Goal: Transaction & Acquisition: Obtain resource

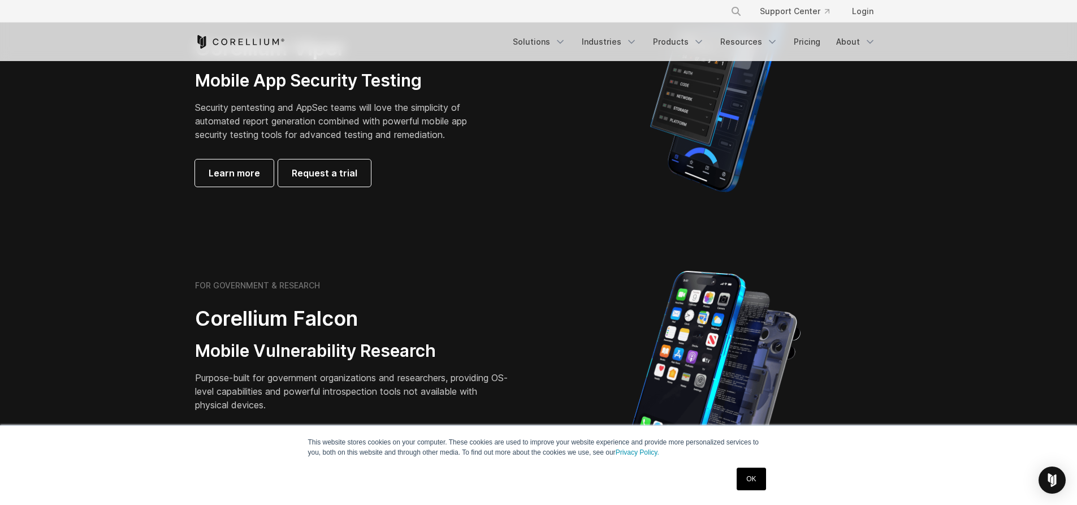
scroll to position [339, 0]
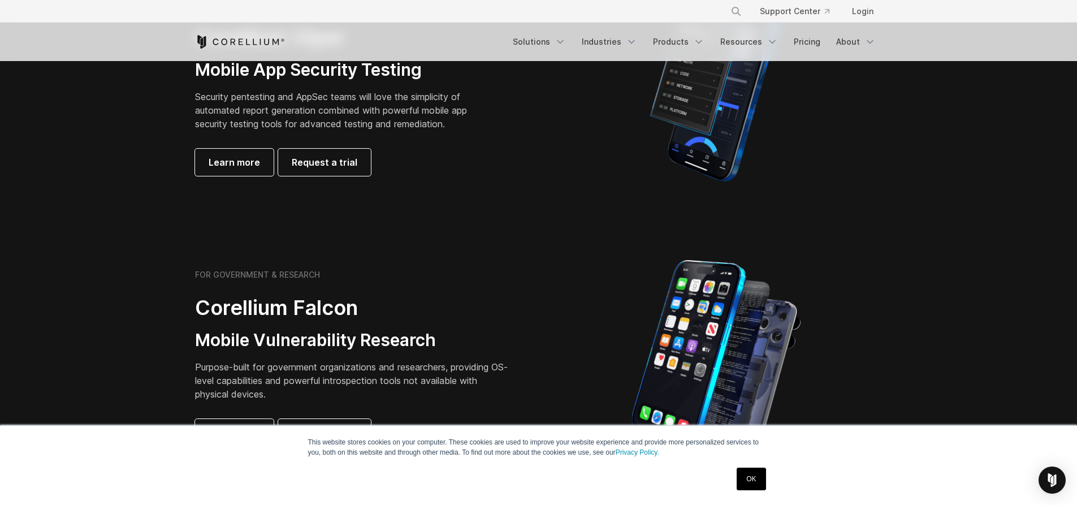
click at [748, 476] on link "OK" at bounding box center [750, 478] width 29 height 23
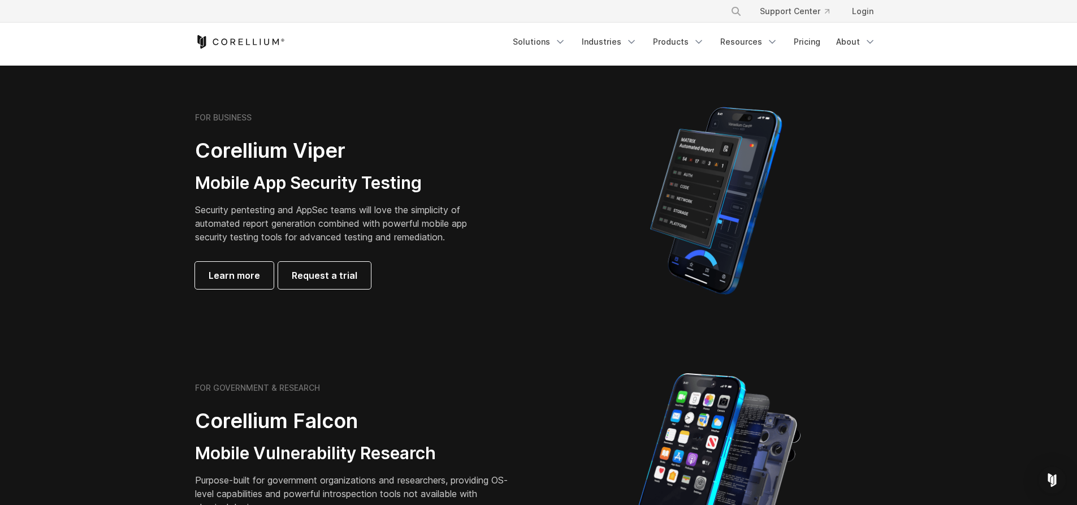
scroll to position [283, 0]
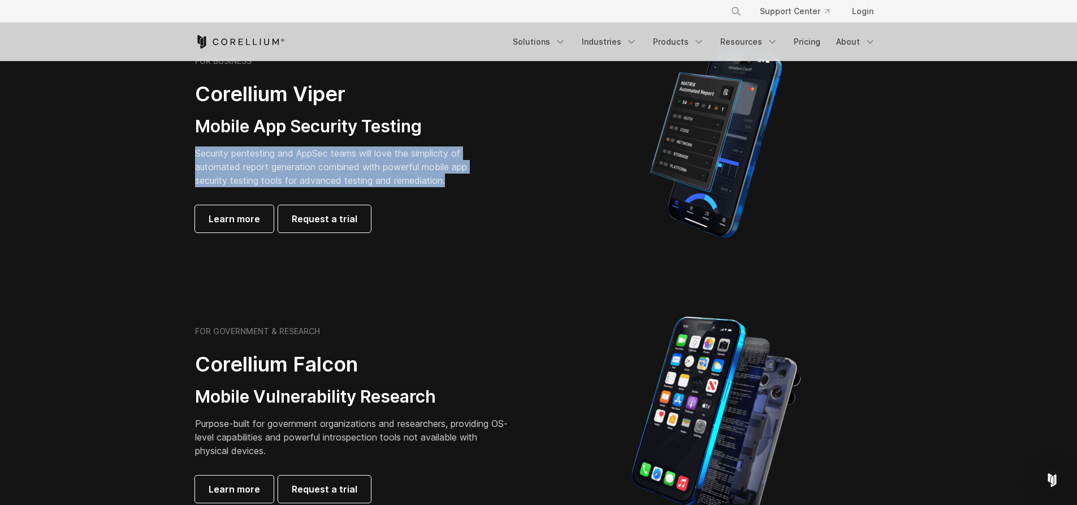
drag, startPoint x: 192, startPoint y: 150, endPoint x: 491, endPoint y: 178, distance: 300.3
click at [491, 178] on div "FOR BUSINESS Corellium Viper Mobile App Security Testing Security pentesting an…" at bounding box center [361, 144] width 355 height 176
click at [489, 179] on div "FOR BUSINESS Corellium Viper Mobile App Security Testing Security pentesting an…" at bounding box center [353, 144] width 317 height 176
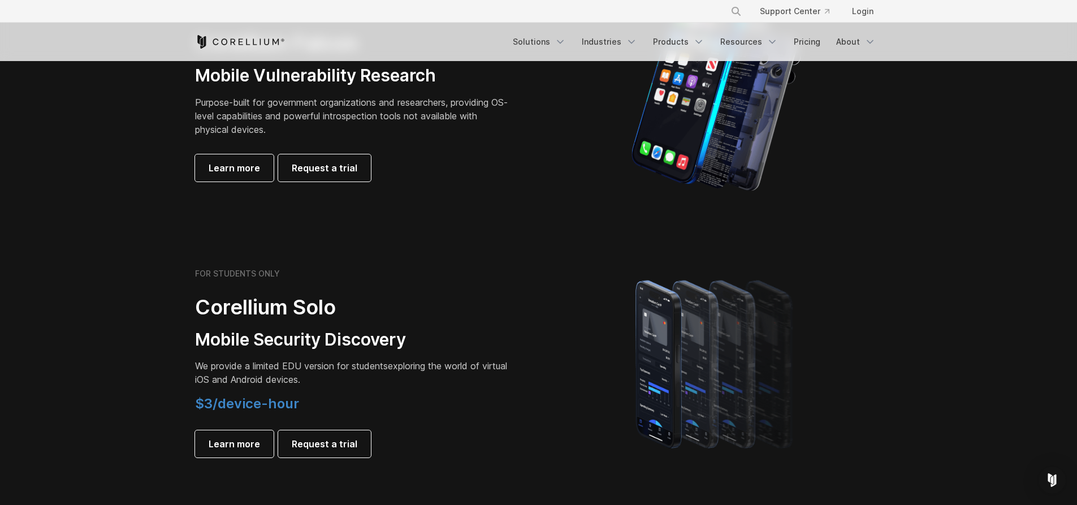
scroll to position [622, 0]
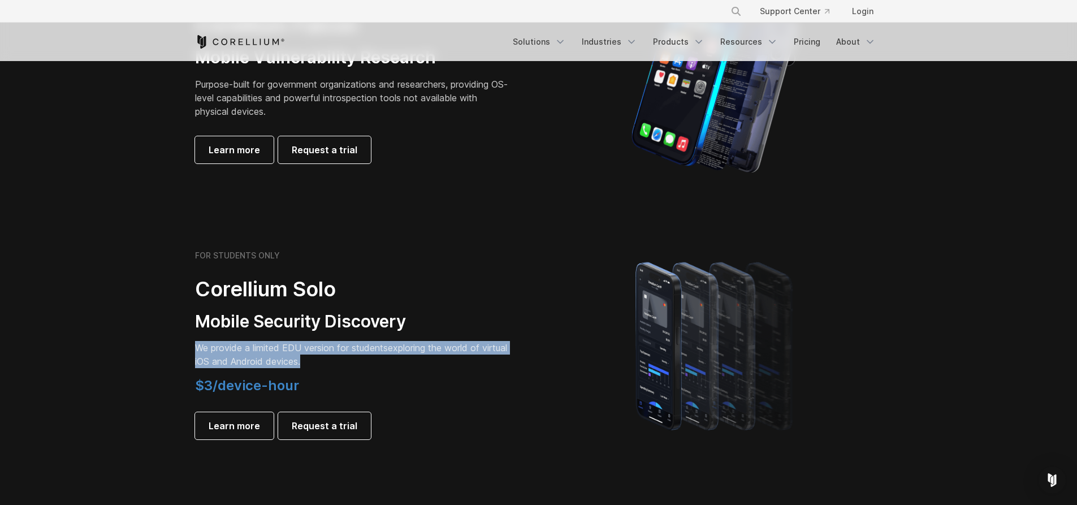
drag, startPoint x: 185, startPoint y: 347, endPoint x: 511, endPoint y: 359, distance: 325.8
click at [511, 359] on div "FOR STUDENTS ONLY Corellium Solo Mobile Security Discovery We provide a limited…" at bounding box center [361, 344] width 355 height 189
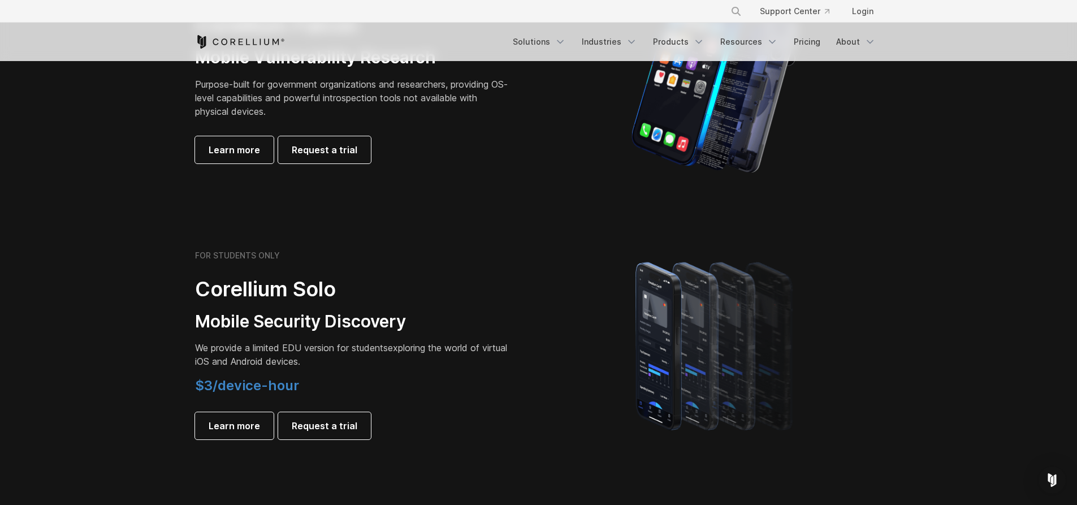
click at [492, 376] on div "FOR STUDENTS ONLY Corellium Solo Mobile Security Discovery We provide a limited…" at bounding box center [353, 344] width 317 height 189
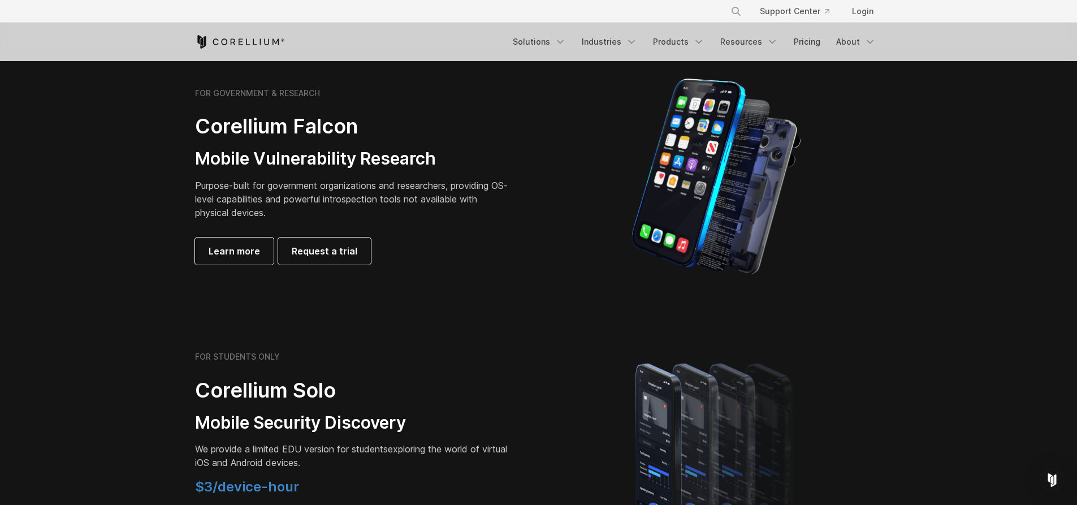
scroll to position [452, 0]
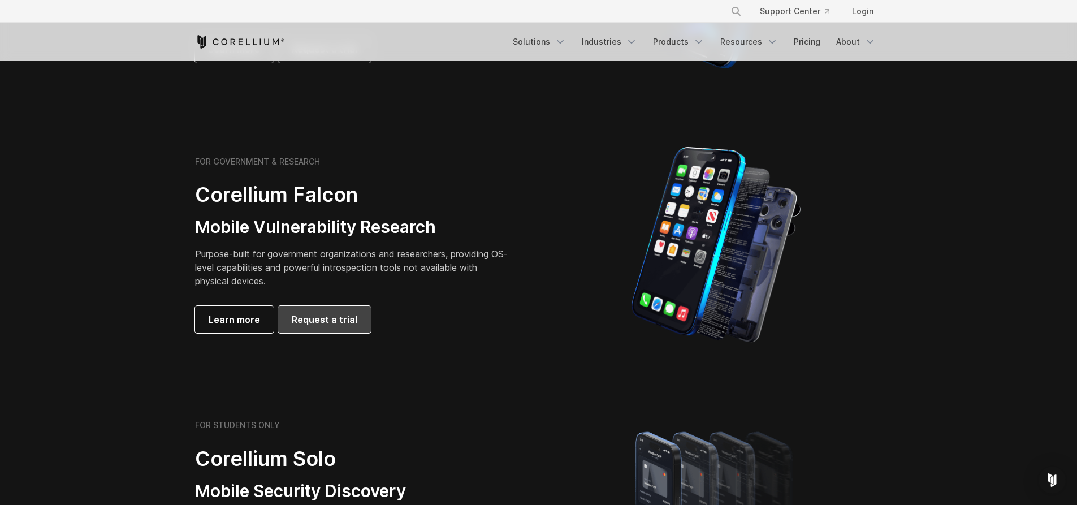
click at [336, 318] on span "Request a trial" at bounding box center [325, 320] width 66 height 14
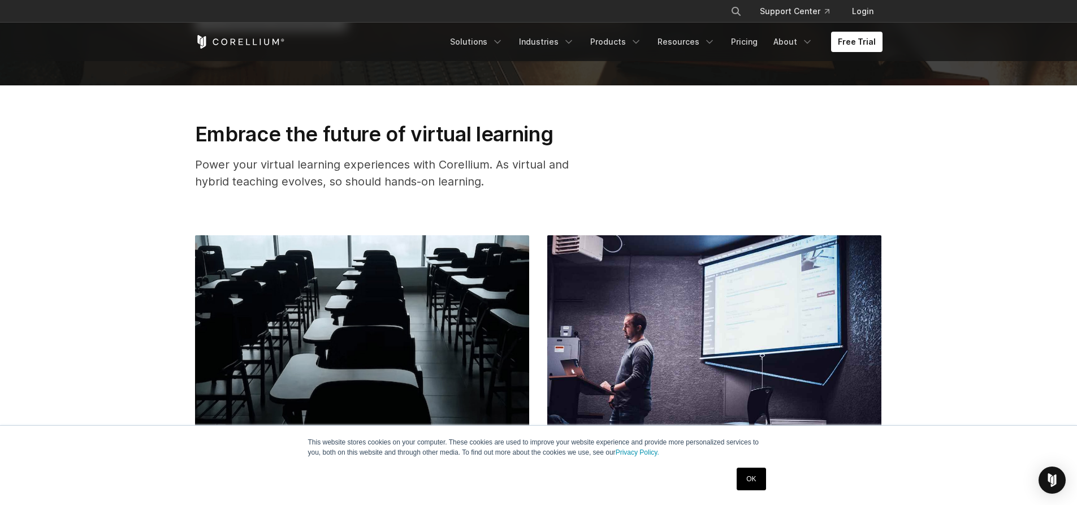
scroll to position [396, 0]
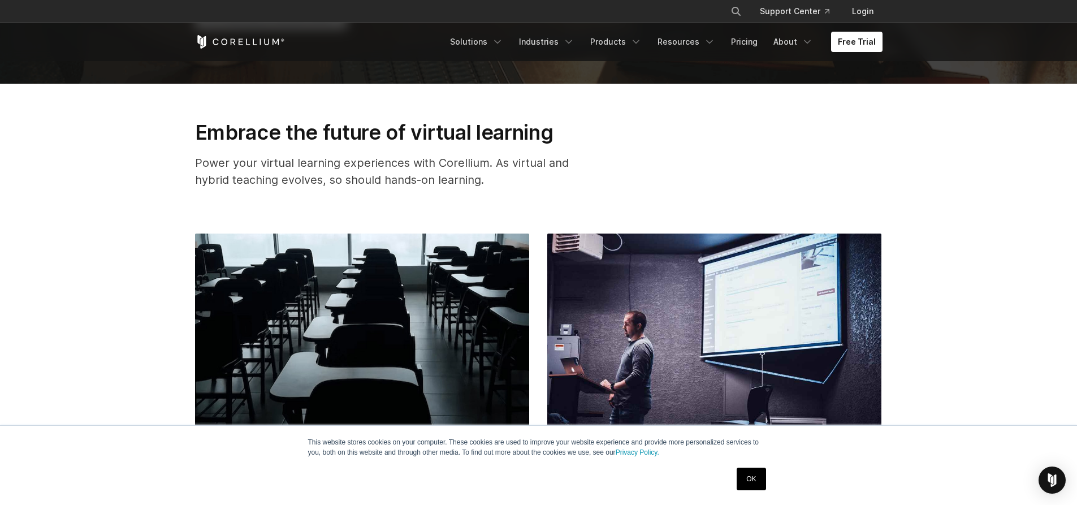
click at [749, 476] on link "OK" at bounding box center [750, 478] width 29 height 23
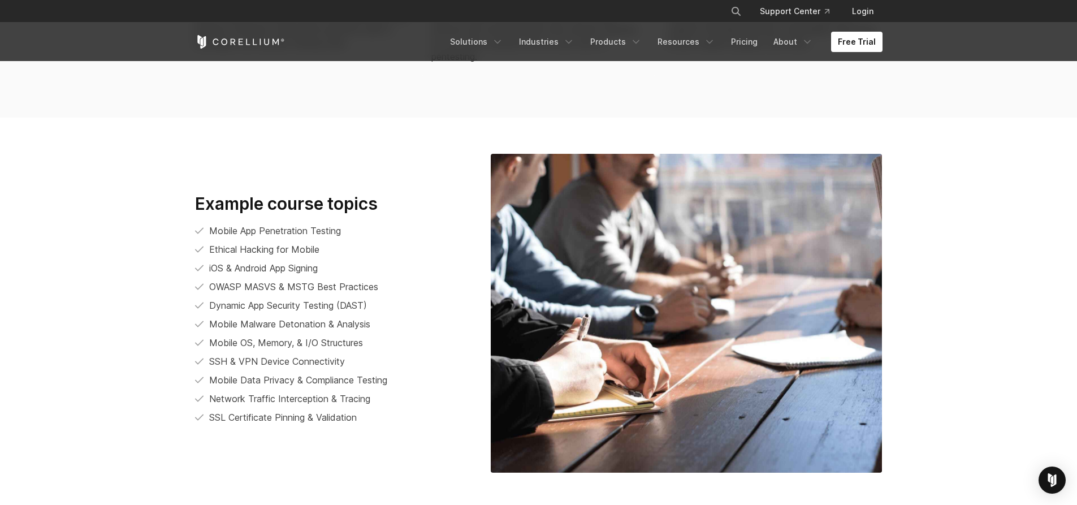
scroll to position [2432, 0]
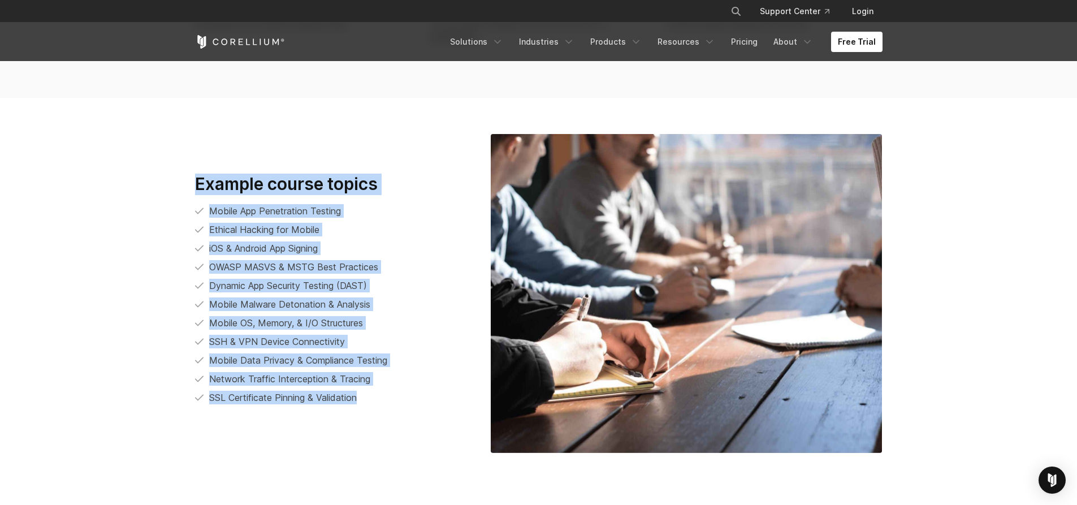
drag, startPoint x: 361, startPoint y: 407, endPoint x: 79, endPoint y: 180, distance: 361.8
click at [79, 180] on section "Example course topics Mobile App Penetration Testing Ethical Hacking for Mobile…" at bounding box center [538, 293] width 1077 height 391
drag, startPoint x: 103, startPoint y: 168, endPoint x: 366, endPoint y: 419, distance: 363.8
click at [366, 419] on section "Example course topics Mobile App Penetration Testing Ethical Hacking for Mobile…" at bounding box center [538, 293] width 1077 height 391
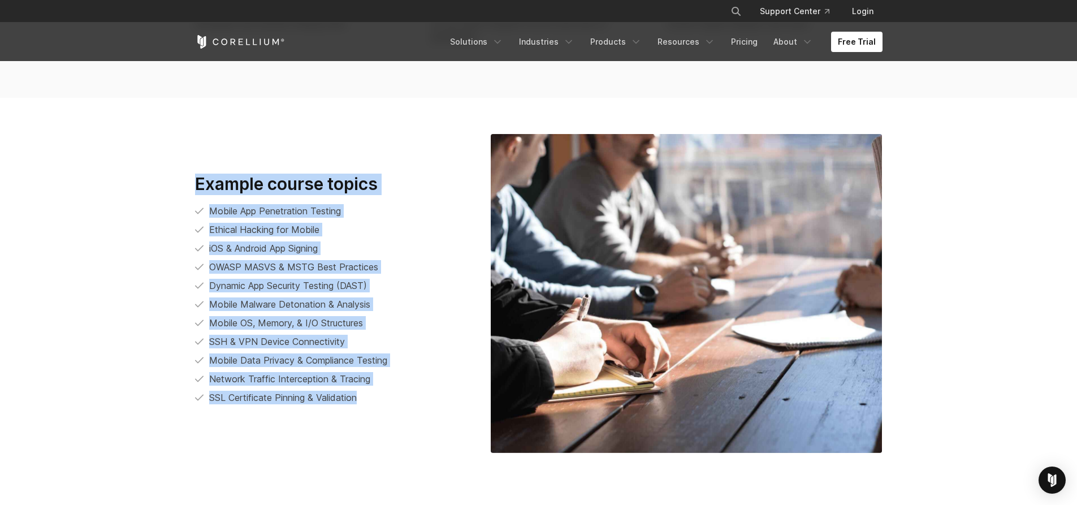
click at [366, 419] on div "Example course topics Mobile App Penetration Testing Ethical Hacking for Mobile…" at bounding box center [539, 293] width 710 height 319
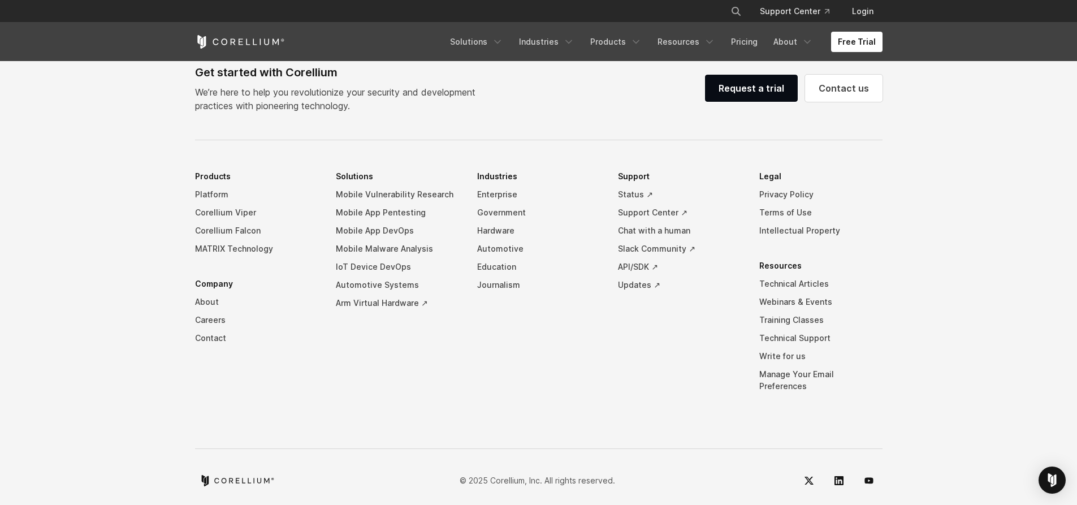
scroll to position [3410, 0]
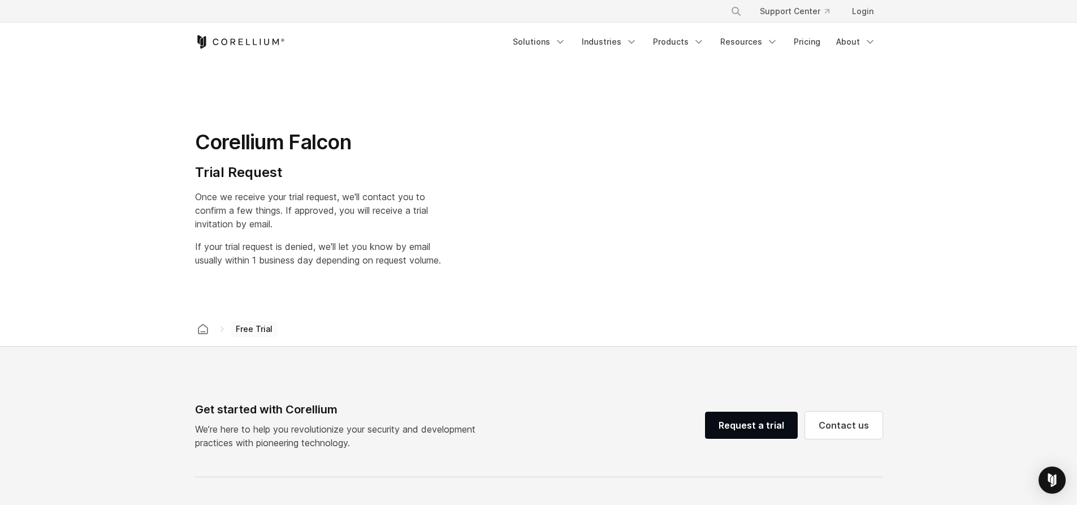
select select "**"
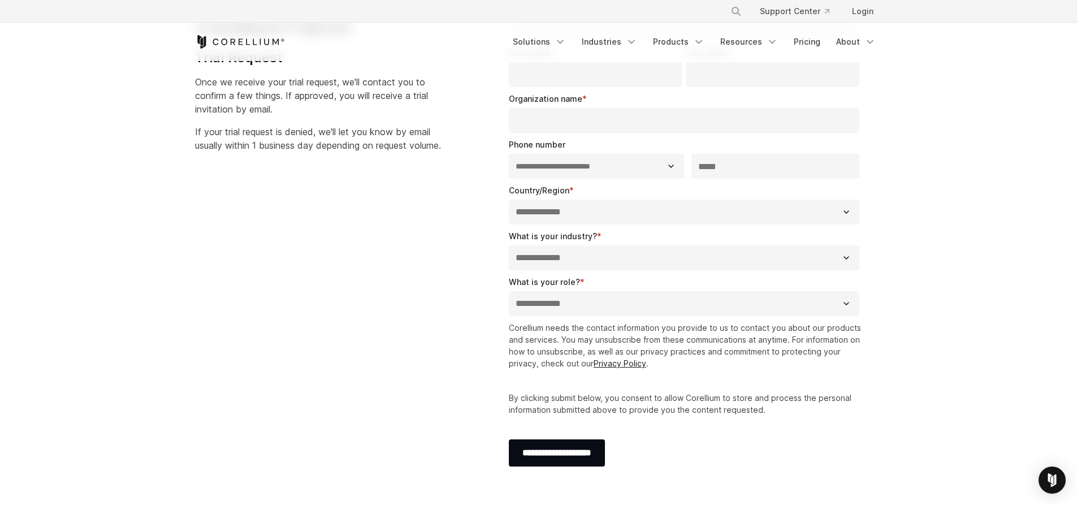
scroll to position [113, 0]
click at [559, 254] on select "**********" at bounding box center [684, 259] width 351 height 25
click at [546, 300] on div "**********" at bounding box center [687, 298] width 356 height 40
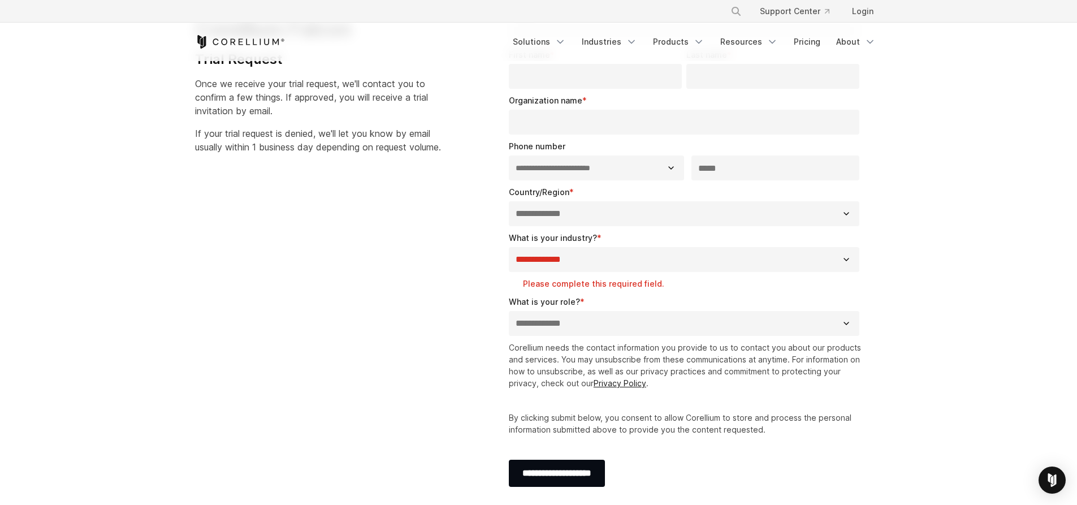
click at [450, 289] on div "**********" at bounding box center [539, 250] width 710 height 531
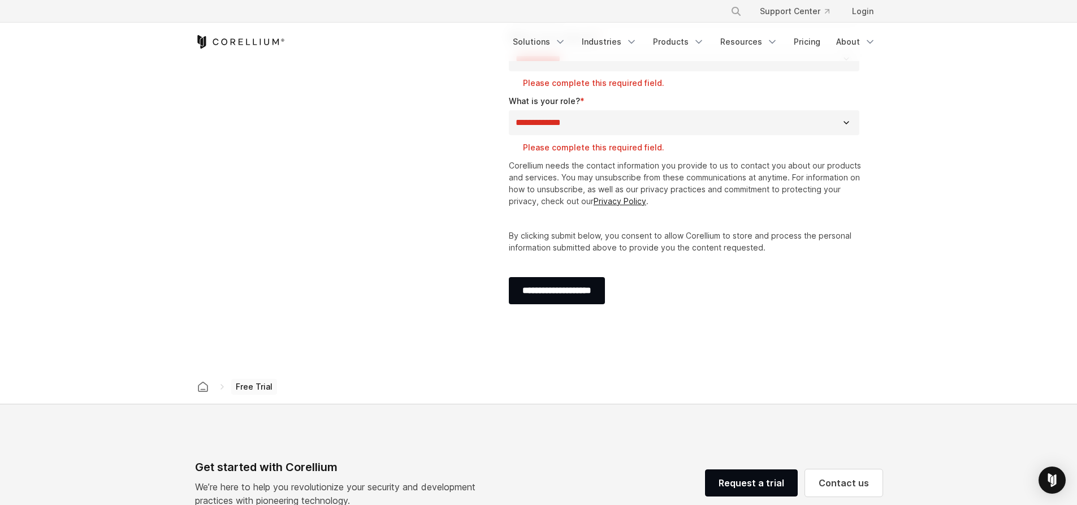
scroll to position [396, 0]
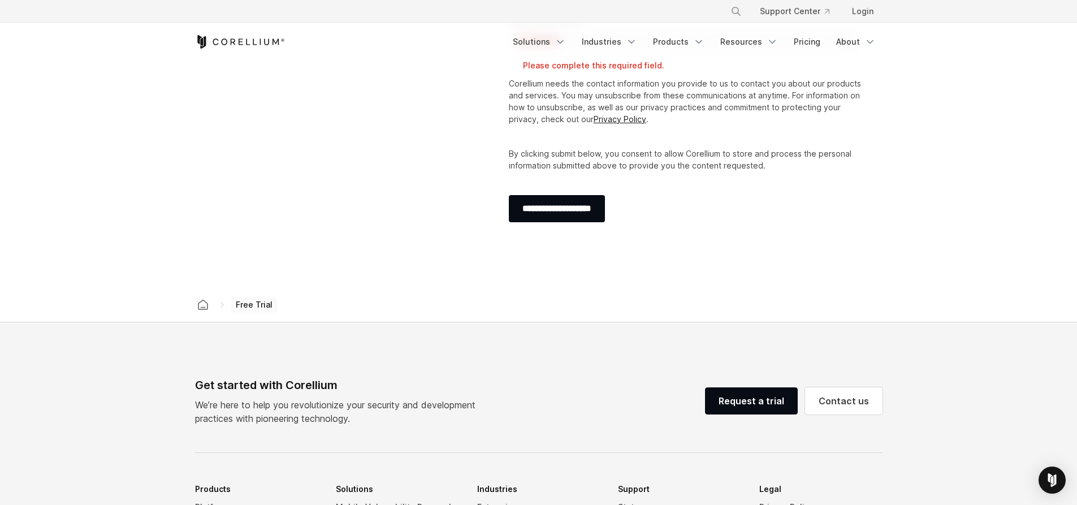
click at [254, 304] on span "Free Trial" at bounding box center [254, 305] width 46 height 16
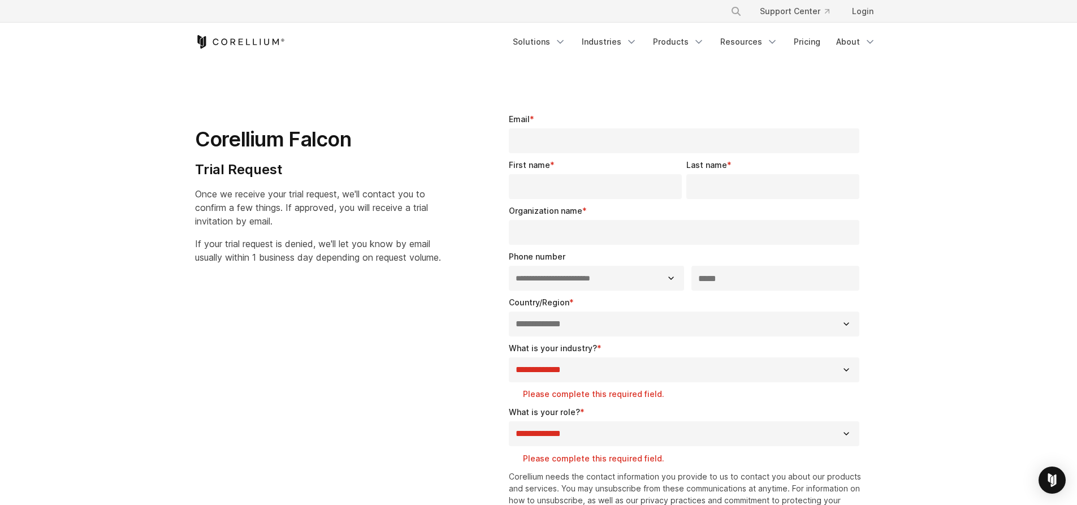
scroll to position [0, 0]
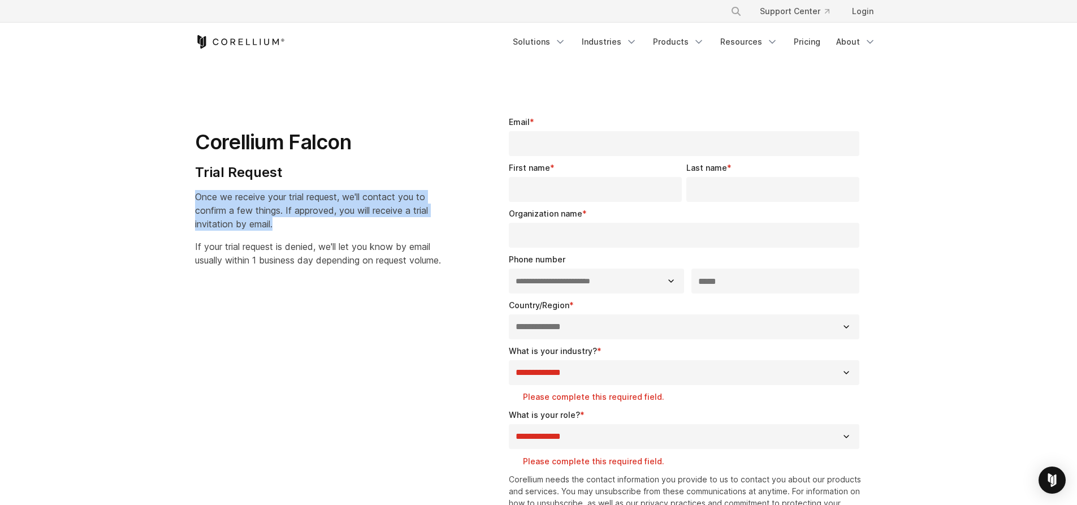
drag, startPoint x: 183, startPoint y: 196, endPoint x: 395, endPoint y: 220, distance: 213.3
click at [436, 222] on section "**********" at bounding box center [538, 373] width 1077 height 622
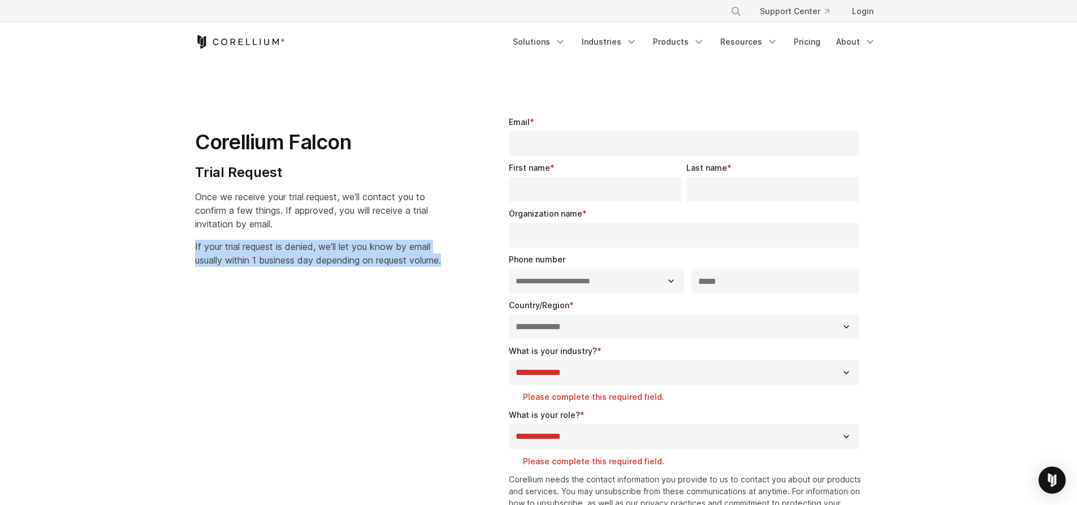
drag, startPoint x: 180, startPoint y: 244, endPoint x: 428, endPoint y: 275, distance: 250.1
click at [428, 275] on section "**********" at bounding box center [538, 373] width 1077 height 622
click at [428, 267] on p "If your trial request is denied, we'll let you know by email usually within 1 b…" at bounding box center [318, 253] width 246 height 27
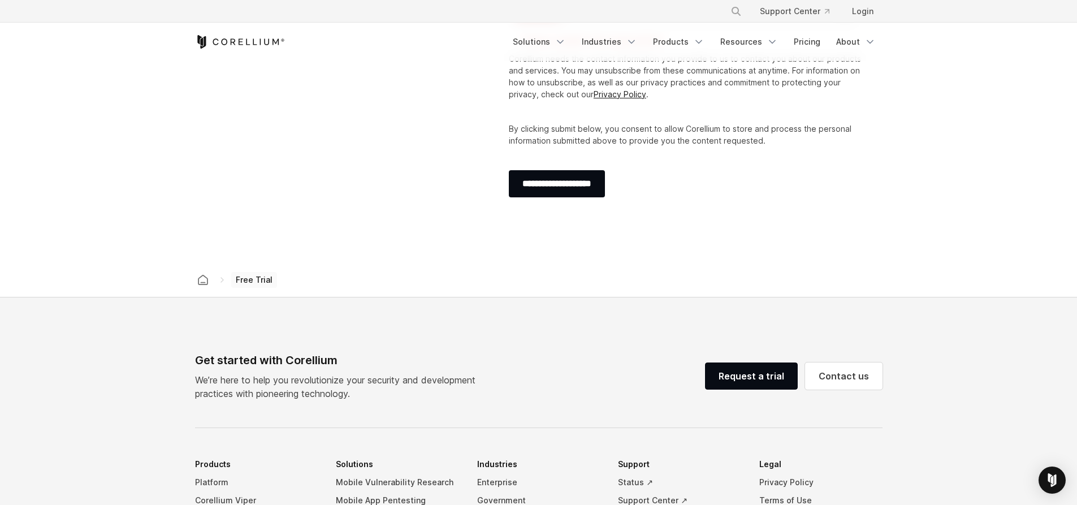
scroll to position [565, 0]
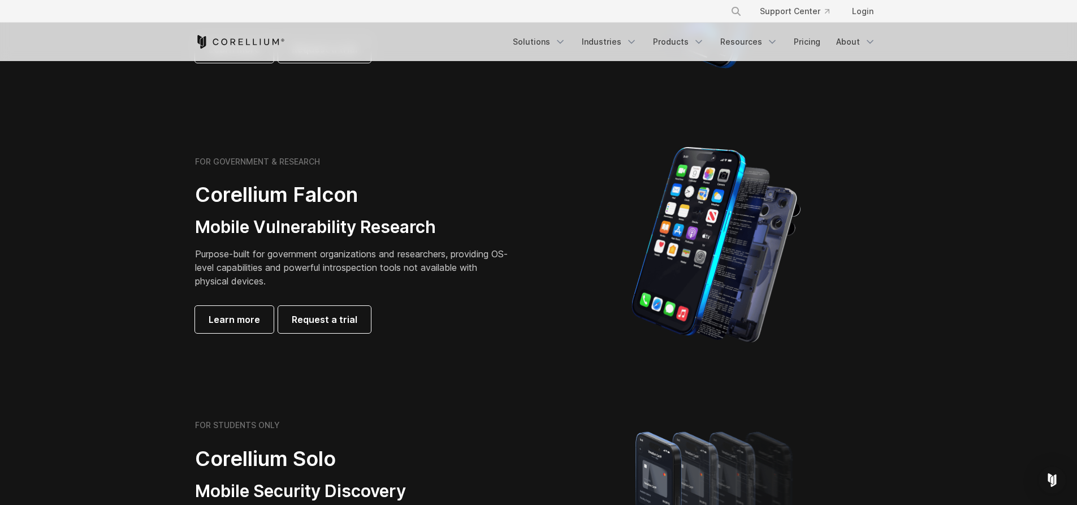
click at [193, 252] on div "FOR GOVERNMENT & RESEARCH Corellium Falcon Mobile Vulnerability Research Purpos…" at bounding box center [361, 245] width 355 height 176
drag, startPoint x: 191, startPoint y: 256, endPoint x: 253, endPoint y: 258, distance: 62.2
click at [253, 258] on div "FOR GOVERNMENT & RESEARCH Corellium Falcon Mobile Vulnerability Research Purpos…" at bounding box center [361, 245] width 355 height 176
drag, startPoint x: 257, startPoint y: 253, endPoint x: 380, endPoint y: 254, distance: 123.2
click at [380, 254] on p "Purpose-built for government organizations and researchers, providing OS-level …" at bounding box center [353, 267] width 317 height 41
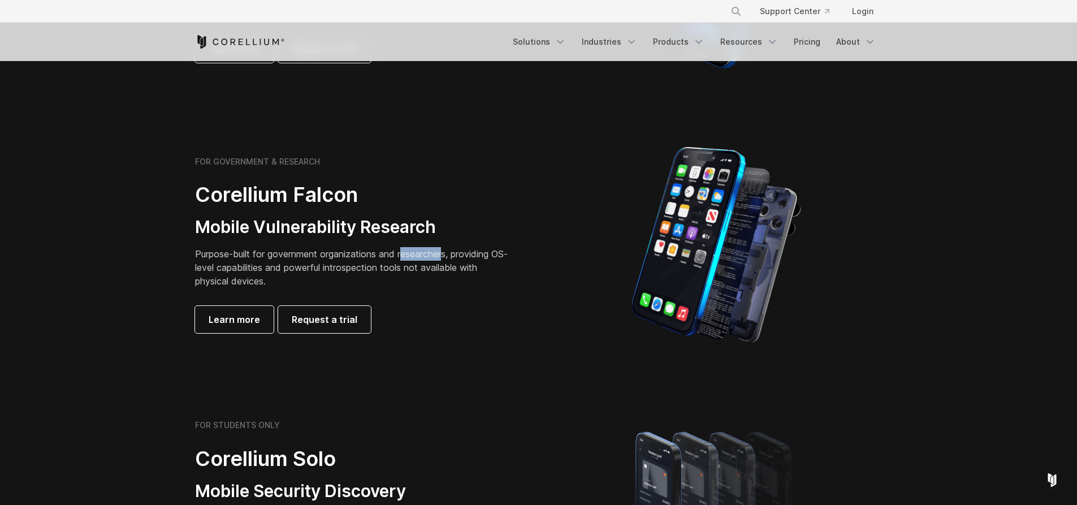
drag, startPoint x: 406, startPoint y: 252, endPoint x: 449, endPoint y: 252, distance: 43.5
click at [449, 252] on p "Purpose-built for government organizations and researchers, providing OS-level …" at bounding box center [353, 267] width 317 height 41
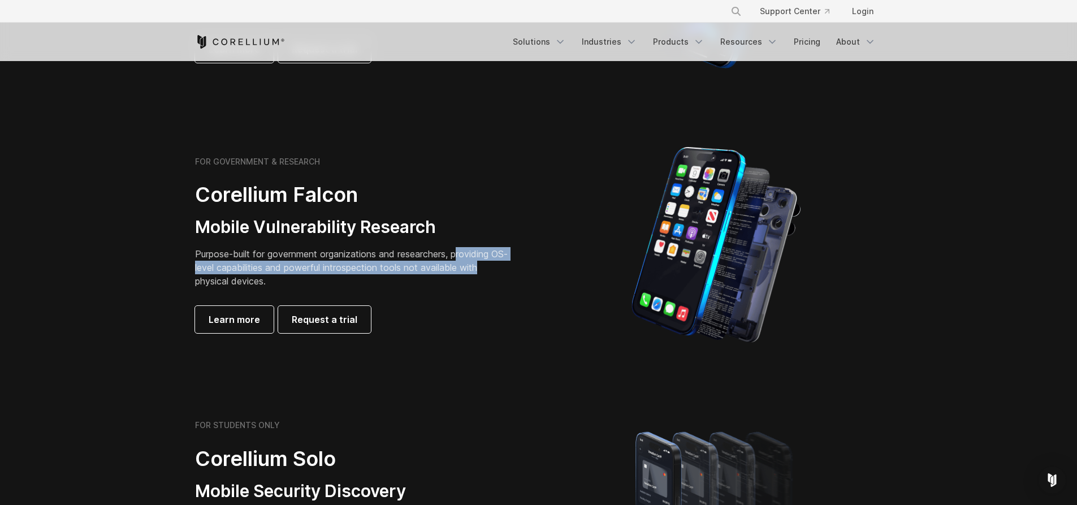
drag, startPoint x: 463, startPoint y: 252, endPoint x: 503, endPoint y: 268, distance: 43.3
click at [503, 268] on p "Purpose-built for government organizations and researchers, providing OS-level …" at bounding box center [353, 267] width 317 height 41
click at [440, 265] on p "Purpose-built for government organizations and researchers, providing OS-level …" at bounding box center [353, 267] width 317 height 41
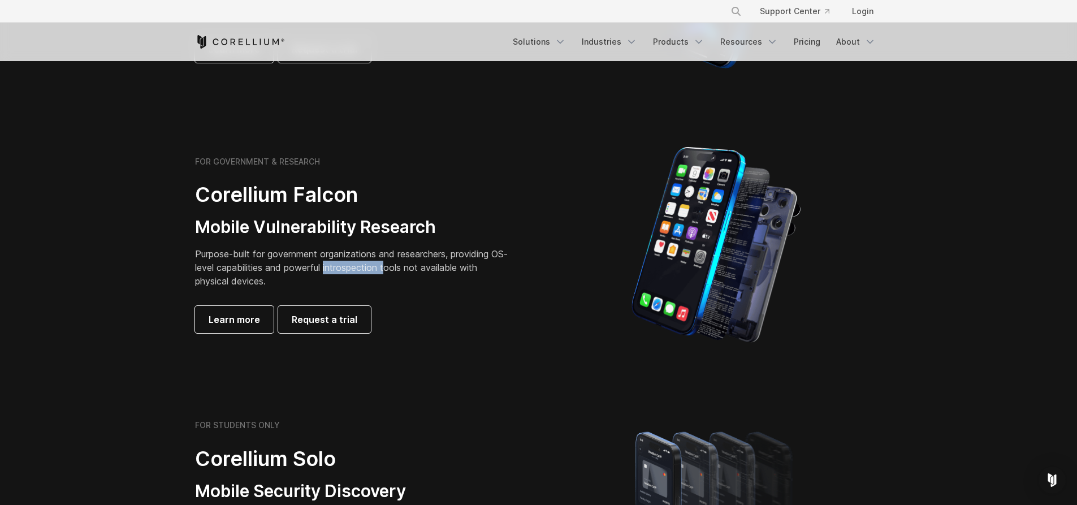
drag, startPoint x: 342, startPoint y: 266, endPoint x: 404, endPoint y: 265, distance: 61.6
click at [404, 265] on p "Purpose-built for government organizations and researchers, providing OS-level …" at bounding box center [353, 267] width 317 height 41
drag, startPoint x: 272, startPoint y: 278, endPoint x: 188, endPoint y: 276, distance: 84.2
click at [188, 276] on div "FOR GOVERNMENT & RESEARCH Corellium Falcon Mobile Vulnerability Research Purpos…" at bounding box center [361, 245] width 355 height 176
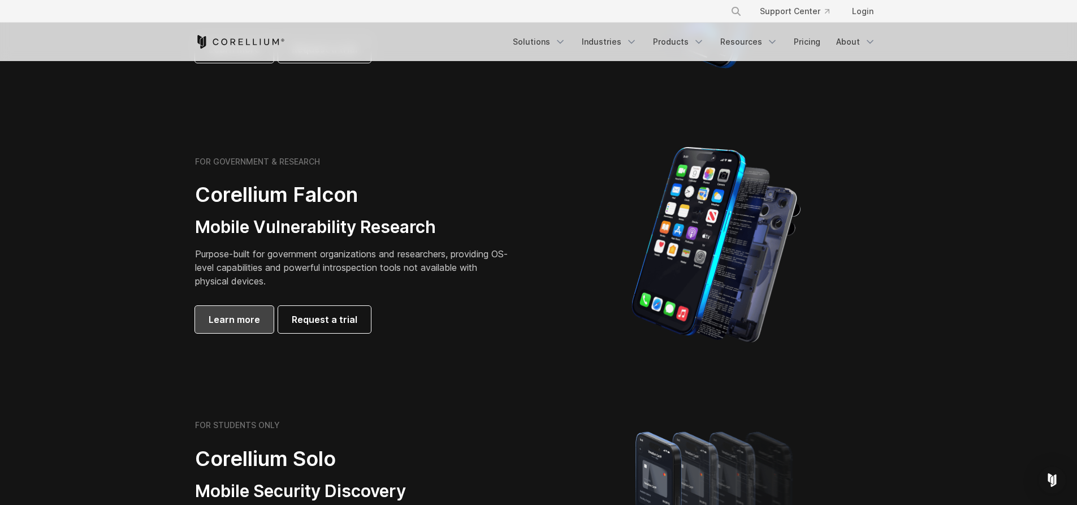
click at [219, 317] on span "Learn more" at bounding box center [234, 320] width 51 height 14
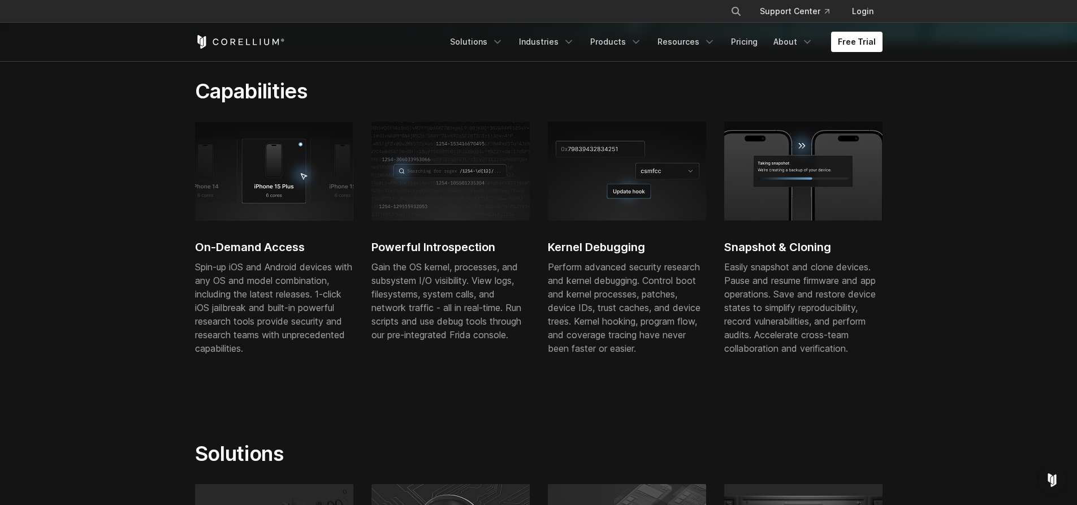
scroll to position [339, 0]
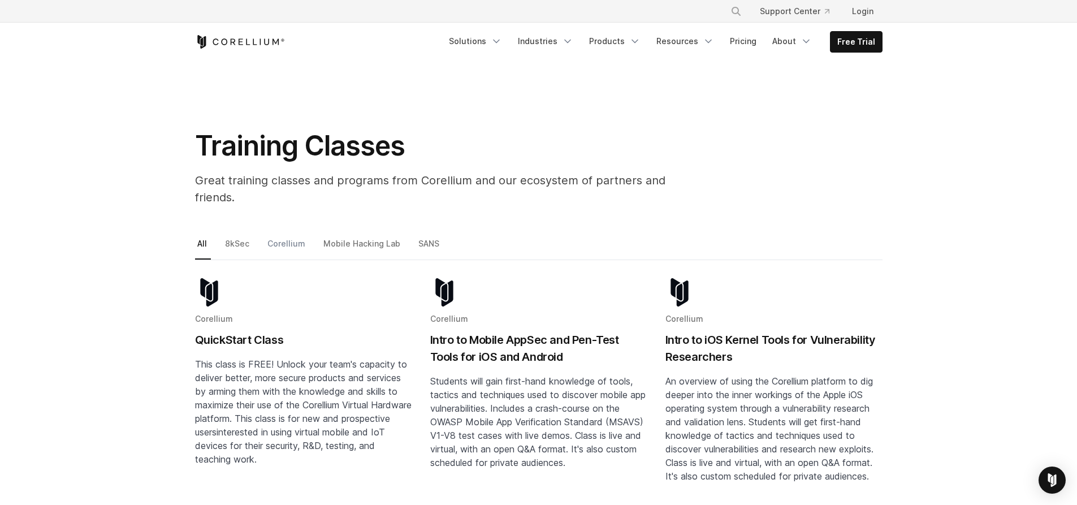
click at [289, 236] on link "Corellium" at bounding box center [287, 248] width 44 height 24
click at [252, 331] on h2 "QuickStart Class" at bounding box center [303, 339] width 217 height 17
click at [338, 236] on link "Mobile Hacking Lab" at bounding box center [362, 248] width 83 height 24
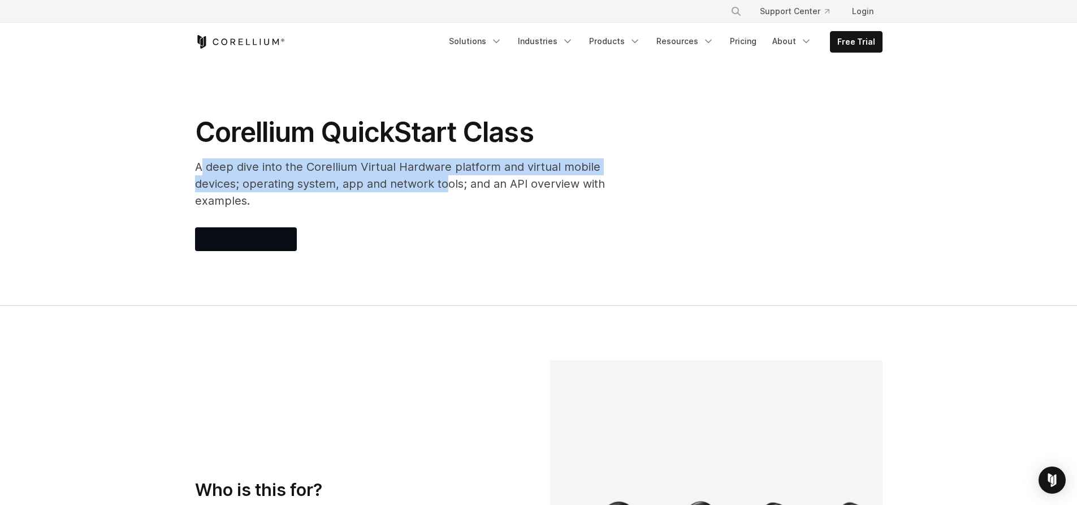
drag, startPoint x: 200, startPoint y: 162, endPoint x: 398, endPoint y: 185, distance: 199.7
click at [398, 185] on p "A deep dive into the Corellium Virtual Hardware platform and virtual mobile dev…" at bounding box center [421, 183] width 452 height 51
click at [231, 188] on p "A deep dive into the Corellium Virtual Hardware platform and virtual mobile dev…" at bounding box center [421, 183] width 452 height 51
click at [617, 41] on link "Products" at bounding box center [614, 41] width 65 height 20
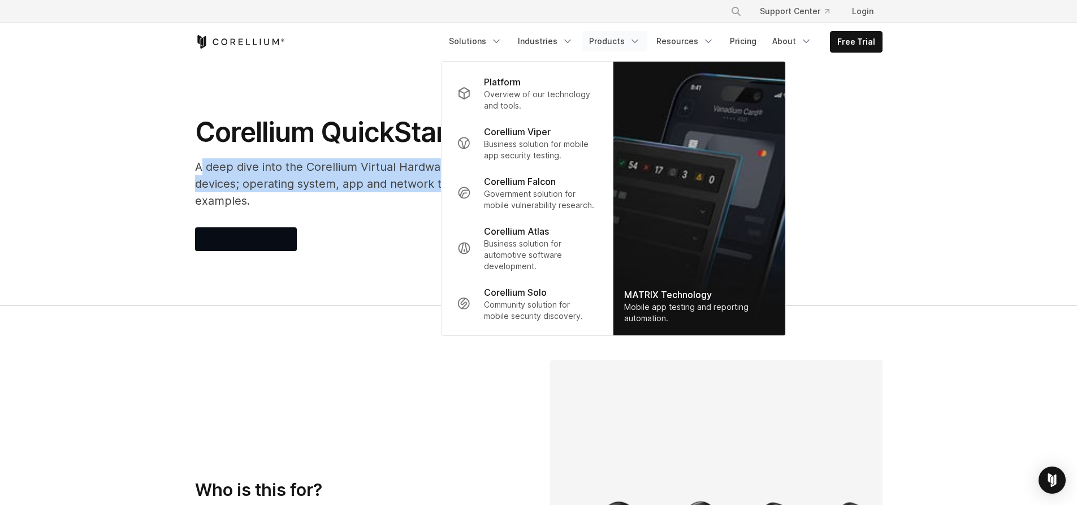
click at [344, 165] on p "A deep dive into the Corellium Virtual Hardware platform and virtual mobile dev…" at bounding box center [421, 183] width 452 height 51
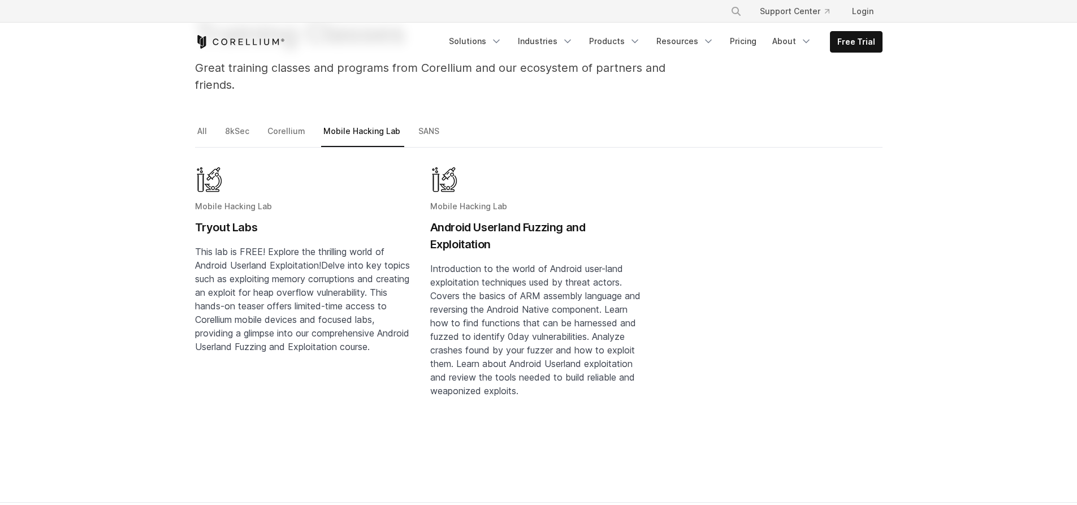
scroll to position [113, 0]
click at [226, 218] on h2 "Tryout Labs" at bounding box center [303, 226] width 217 height 17
